Goal: Find specific page/section: Find specific page/section

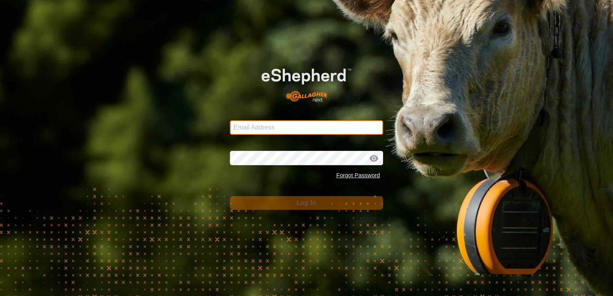
type input "[PERSON_NAME][EMAIL_ADDRESS][DOMAIN_NAME]"
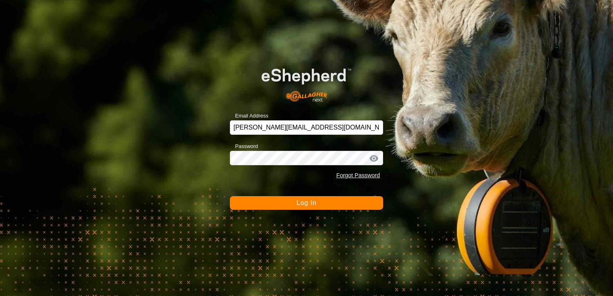
click at [285, 204] on button "Log In" at bounding box center [306, 203] width 153 height 14
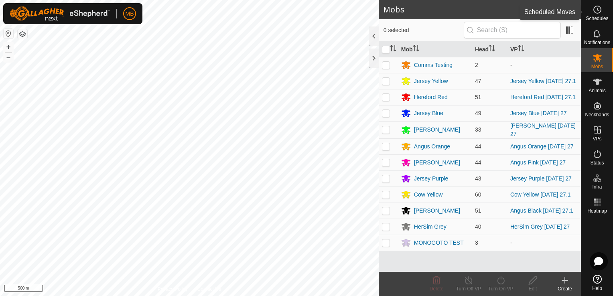
click at [596, 18] on span "Schedules" at bounding box center [597, 18] width 22 height 5
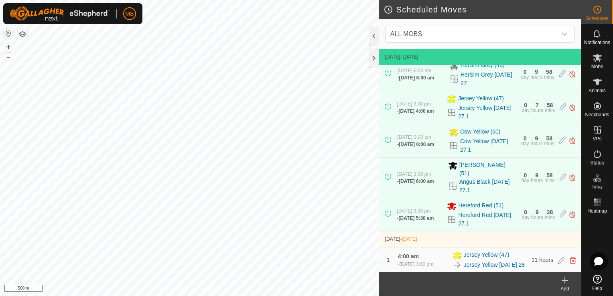
scroll to position [185, 0]
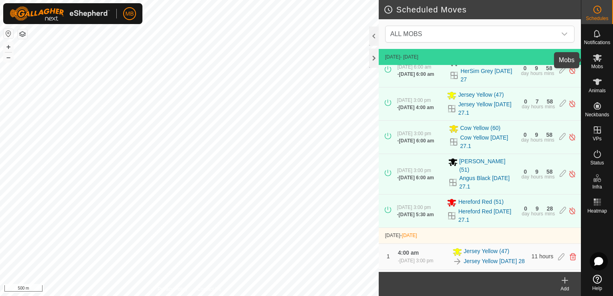
click at [609, 64] on div "Mobs" at bounding box center [598, 60] width 32 height 24
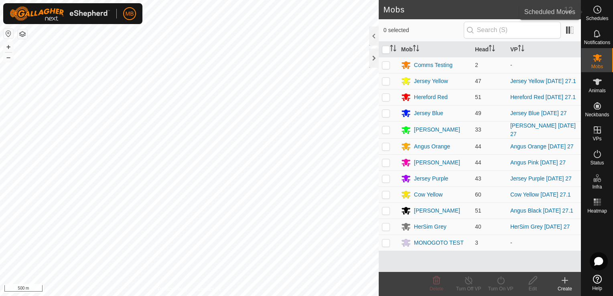
click at [601, 11] on icon at bounding box center [598, 10] width 10 height 10
